Goal: Find specific page/section: Find specific page/section

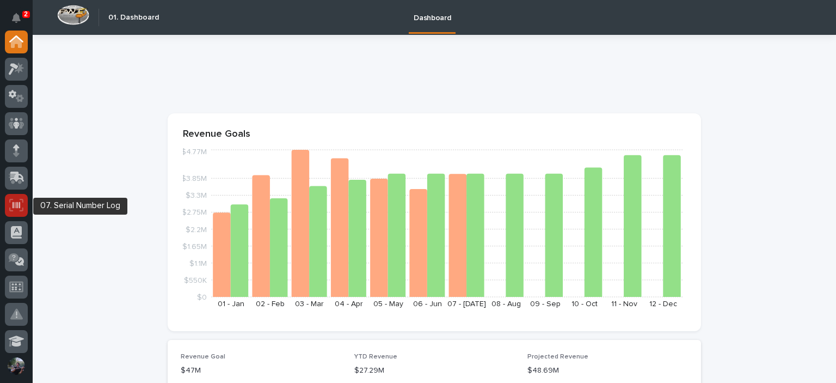
click at [14, 207] on icon at bounding box center [17, 204] width 8 height 7
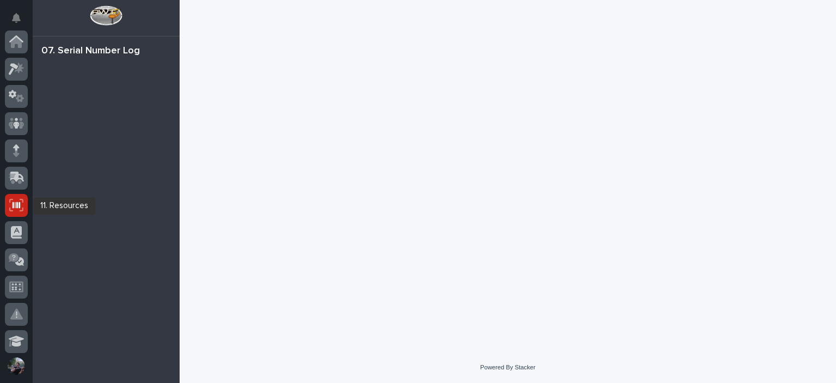
scroll to position [163, 0]
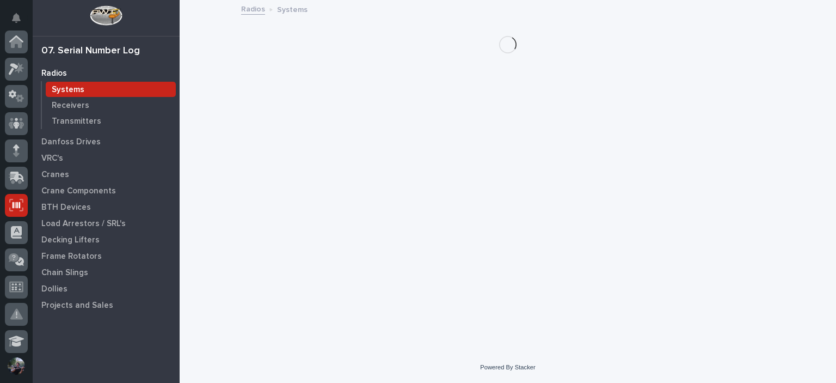
scroll to position [163, 0]
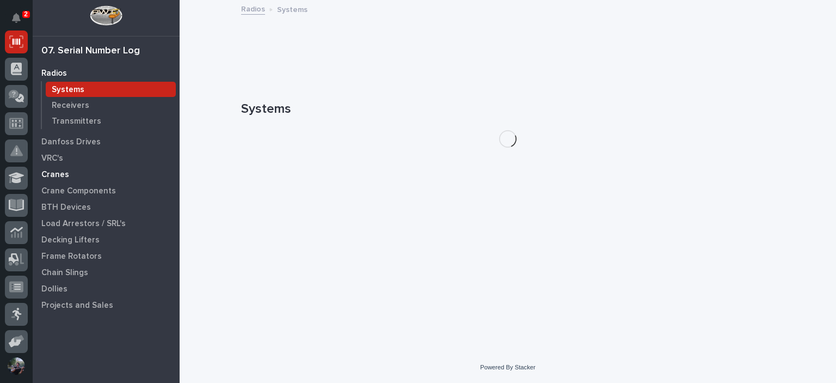
click at [60, 174] on p "Cranes" at bounding box center [55, 175] width 28 height 10
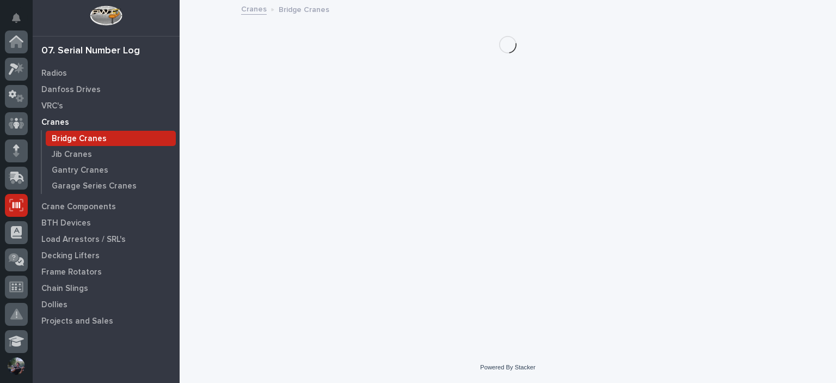
scroll to position [163, 0]
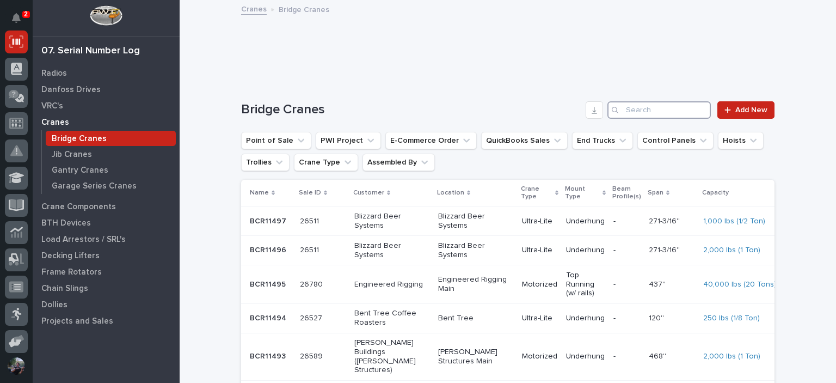
click at [629, 107] on input "Search" at bounding box center [659, 109] width 103 height 17
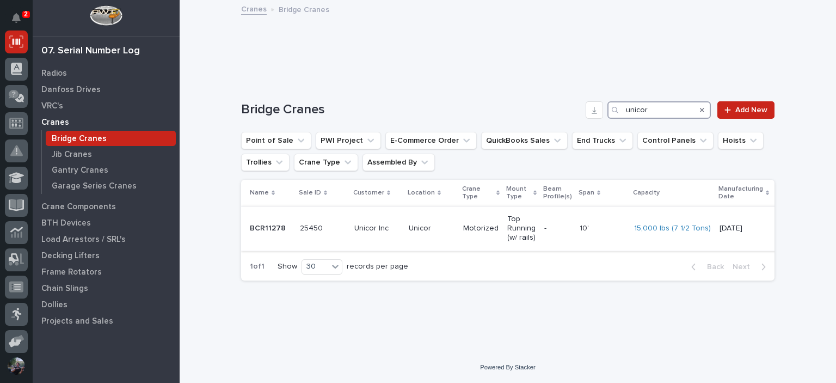
type input "unicor"
click at [382, 212] on td "Unicor Inc" at bounding box center [377, 228] width 54 height 44
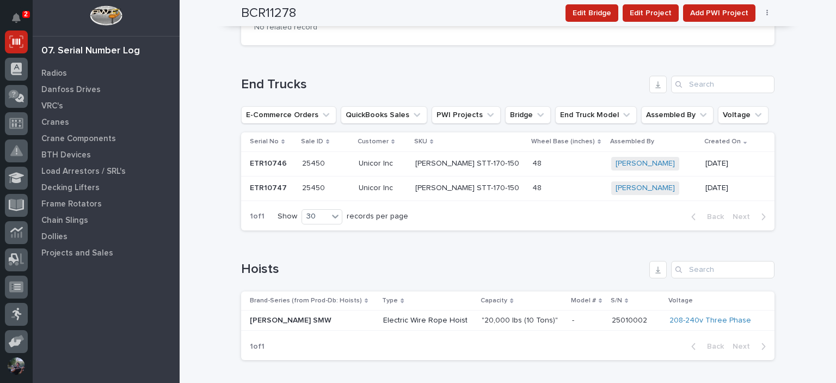
scroll to position [1191, 0]
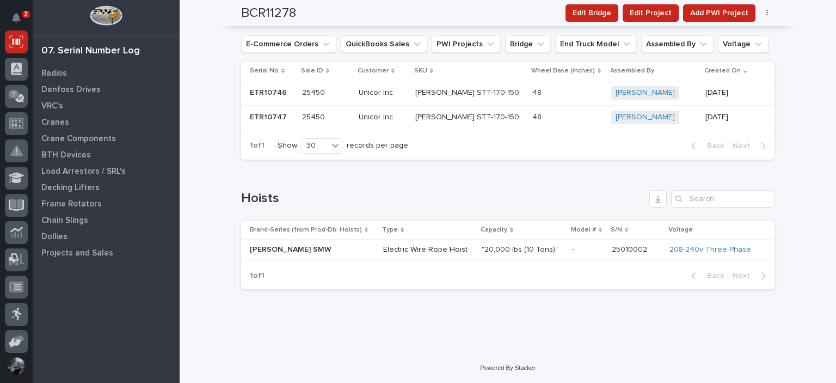
click at [444, 255] on div "Electric Wire Rope Hoist" at bounding box center [428, 250] width 90 height 18
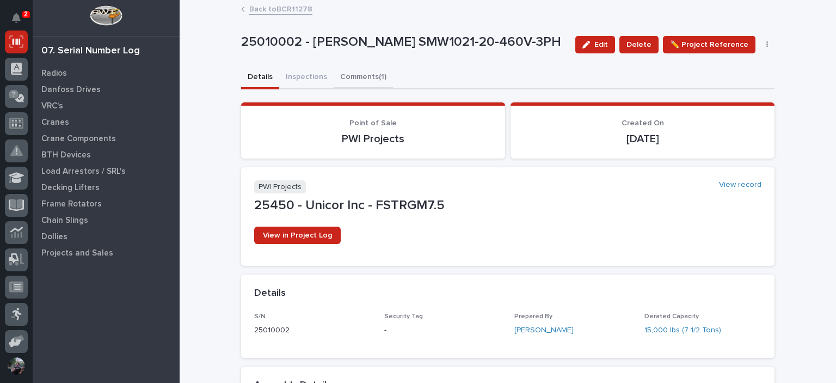
click at [366, 85] on button "Comments (1)" at bounding box center [363, 77] width 59 height 23
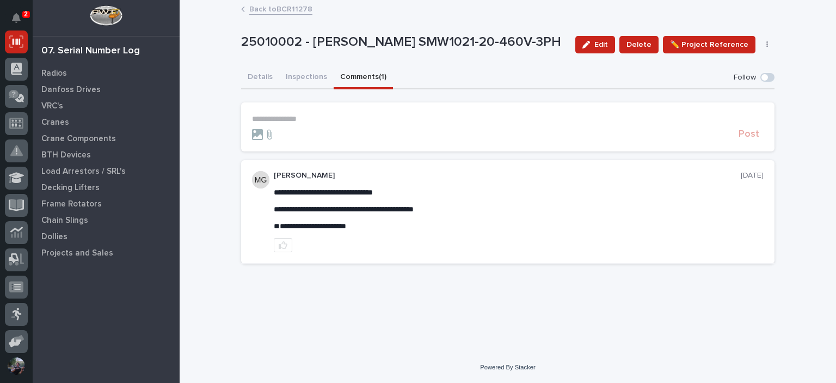
click at [346, 226] on span "**********" at bounding box center [310, 226] width 72 height 8
click at [359, 269] on div "**********" at bounding box center [508, 169] width 534 height 206
click at [264, 79] on button "Details" at bounding box center [260, 77] width 38 height 23
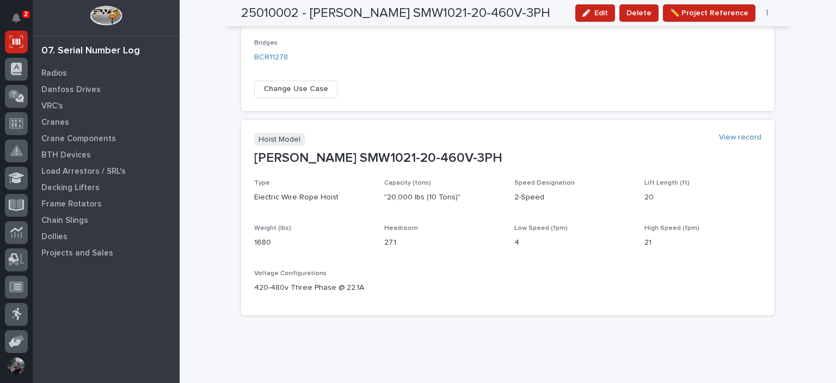
scroll to position [537, 0]
